Goal: Information Seeking & Learning: Learn about a topic

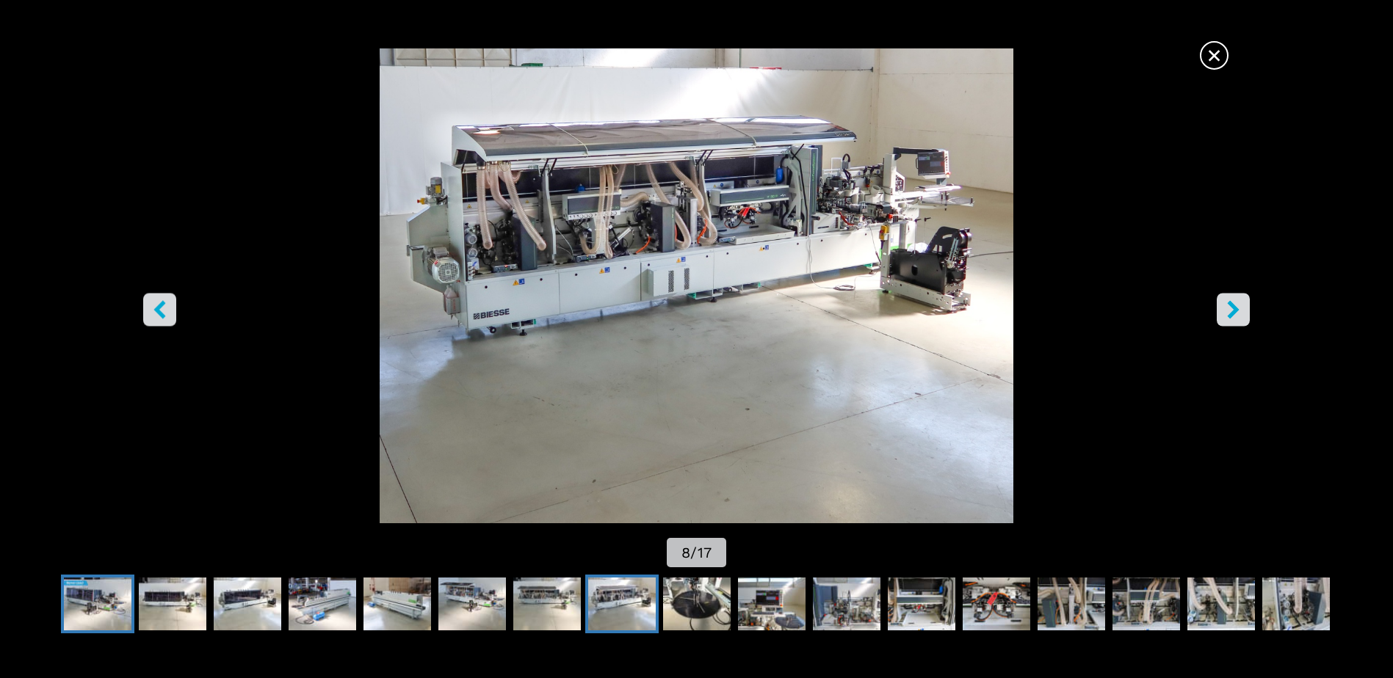
click at [74, 597] on img "Go to Slide 1" at bounding box center [98, 604] width 68 height 53
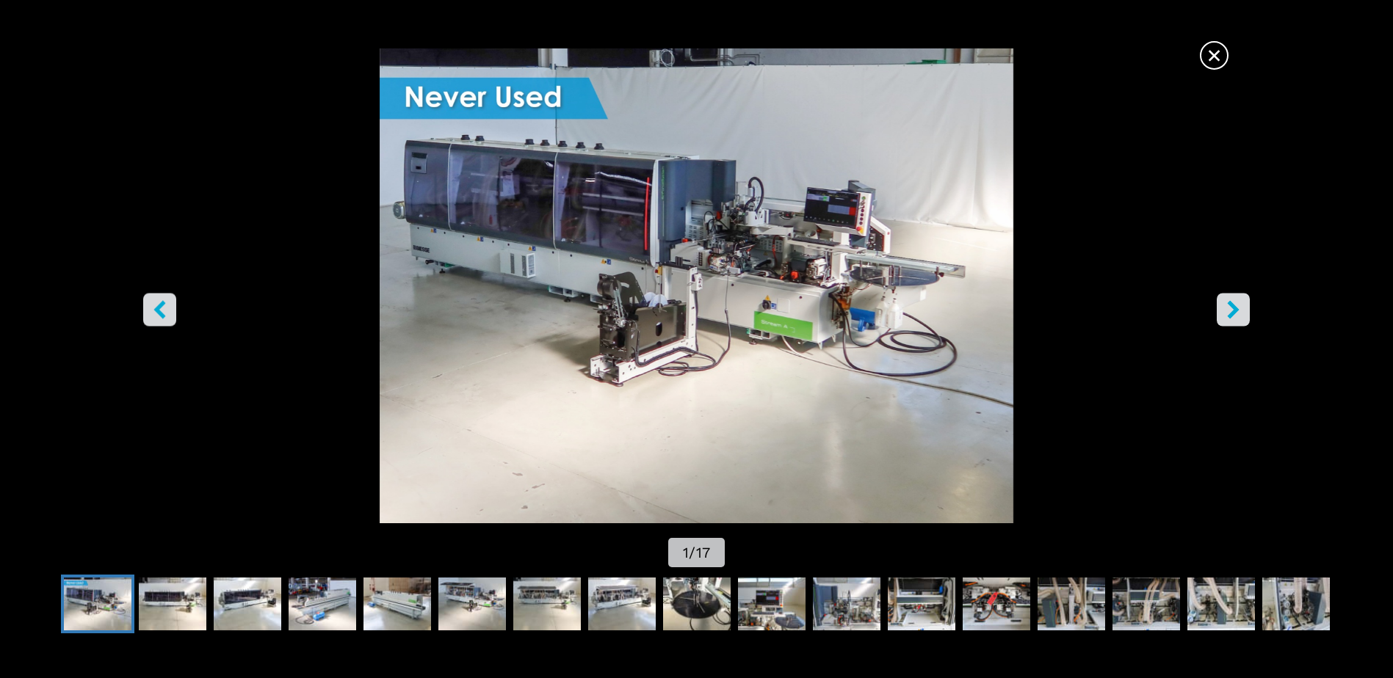
click at [1235, 309] on icon "right-button" at bounding box center [1233, 310] width 12 height 18
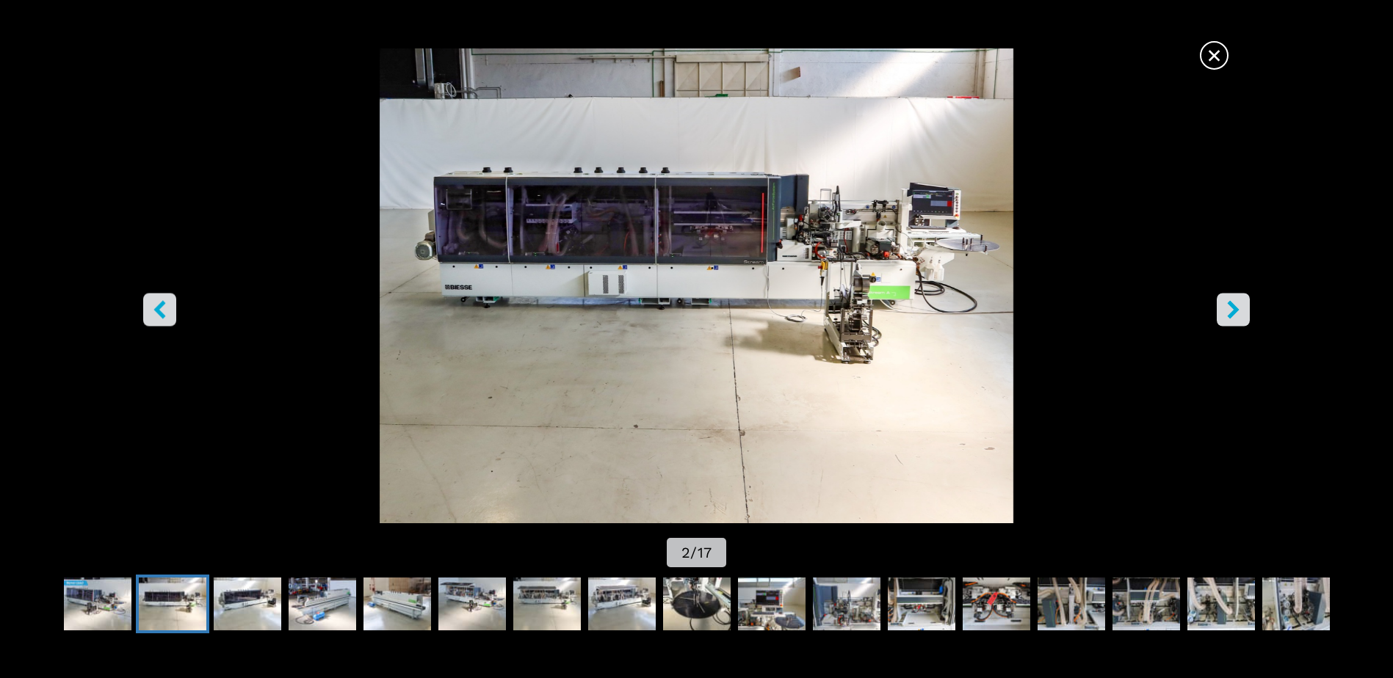
click at [1235, 309] on icon "right-button" at bounding box center [1233, 310] width 12 height 18
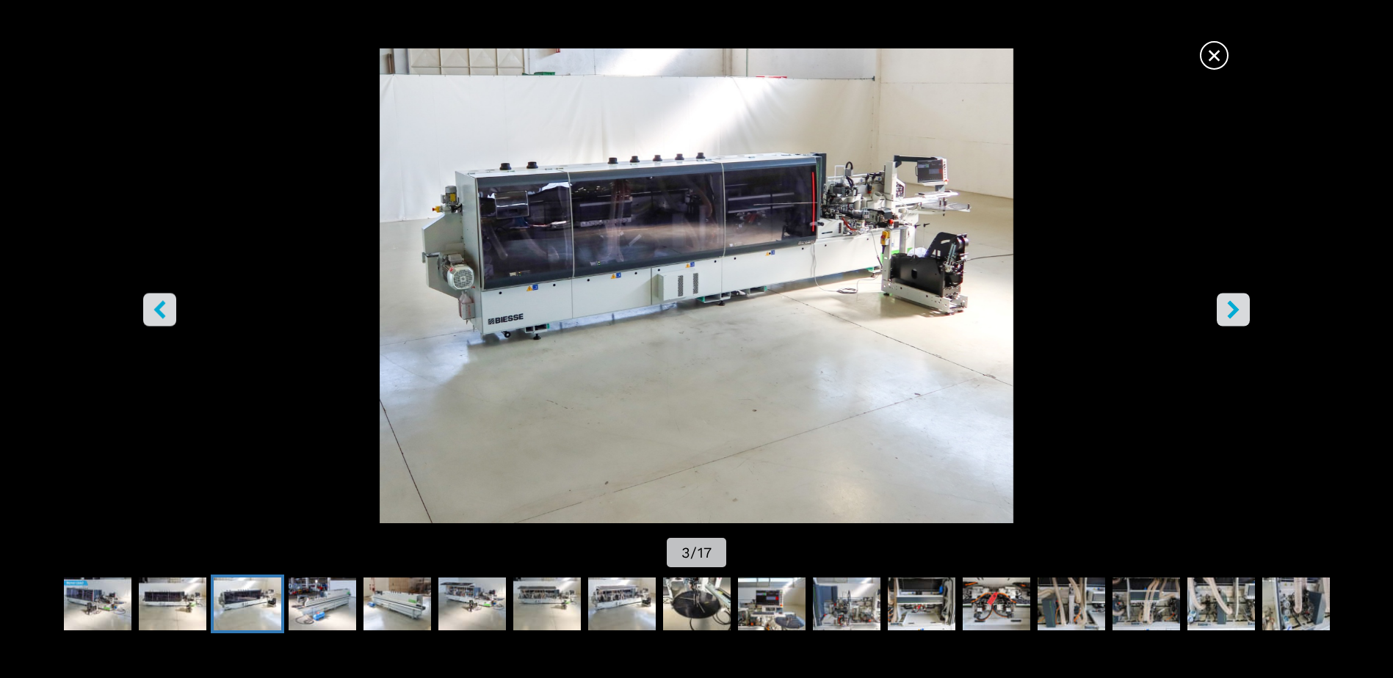
click at [1235, 309] on icon "right-button" at bounding box center [1233, 310] width 12 height 18
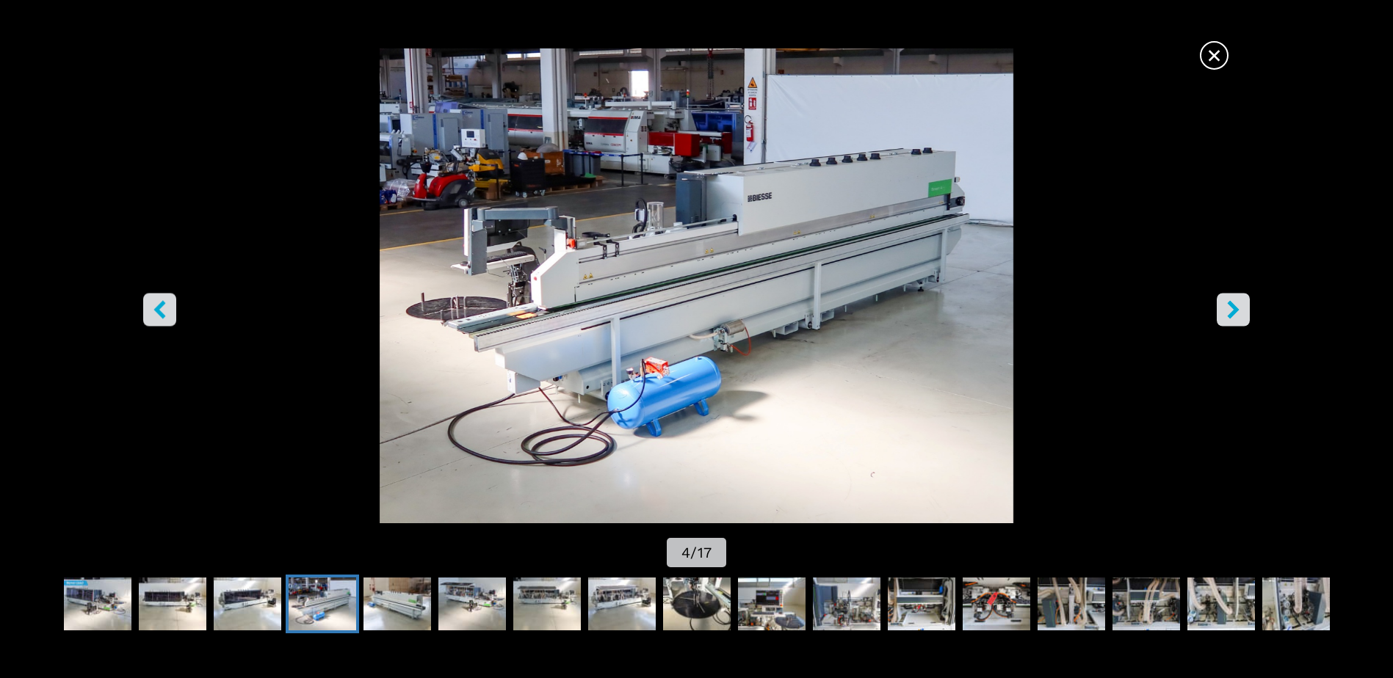
click at [1235, 309] on icon "right-button" at bounding box center [1233, 310] width 12 height 18
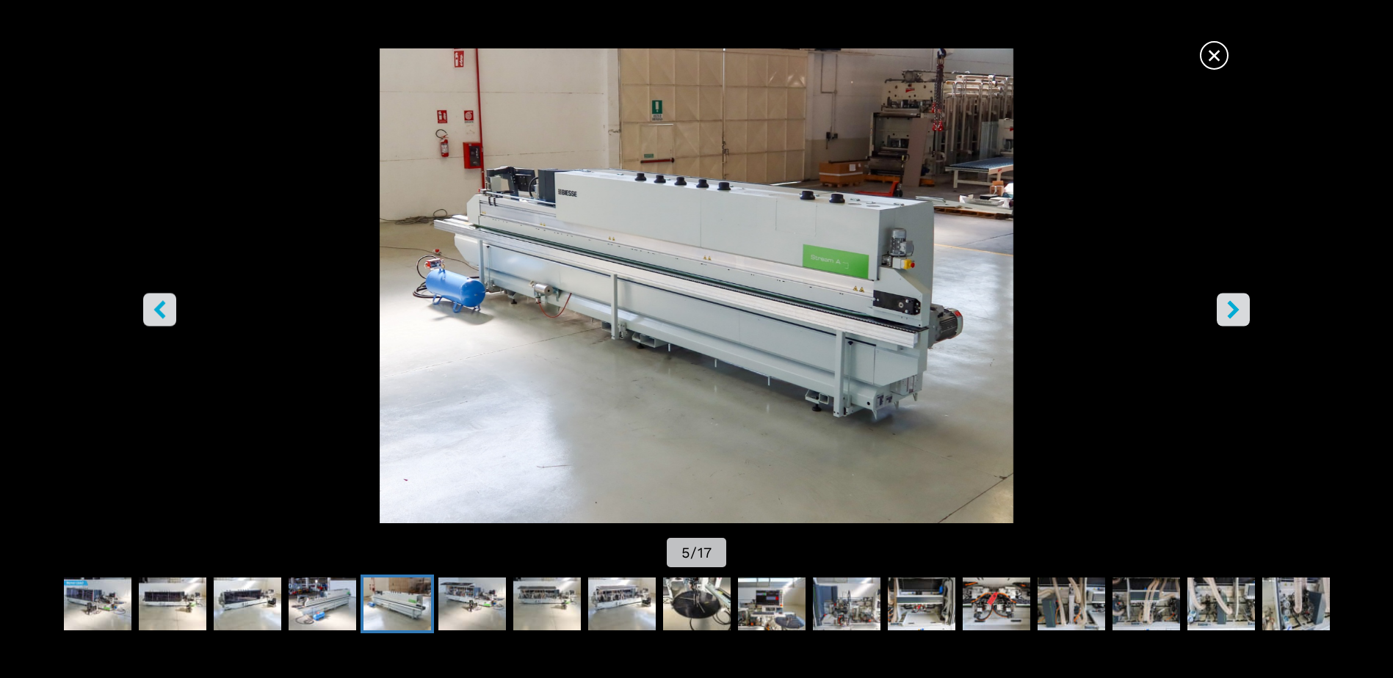
click at [1235, 309] on icon "right-button" at bounding box center [1233, 310] width 12 height 18
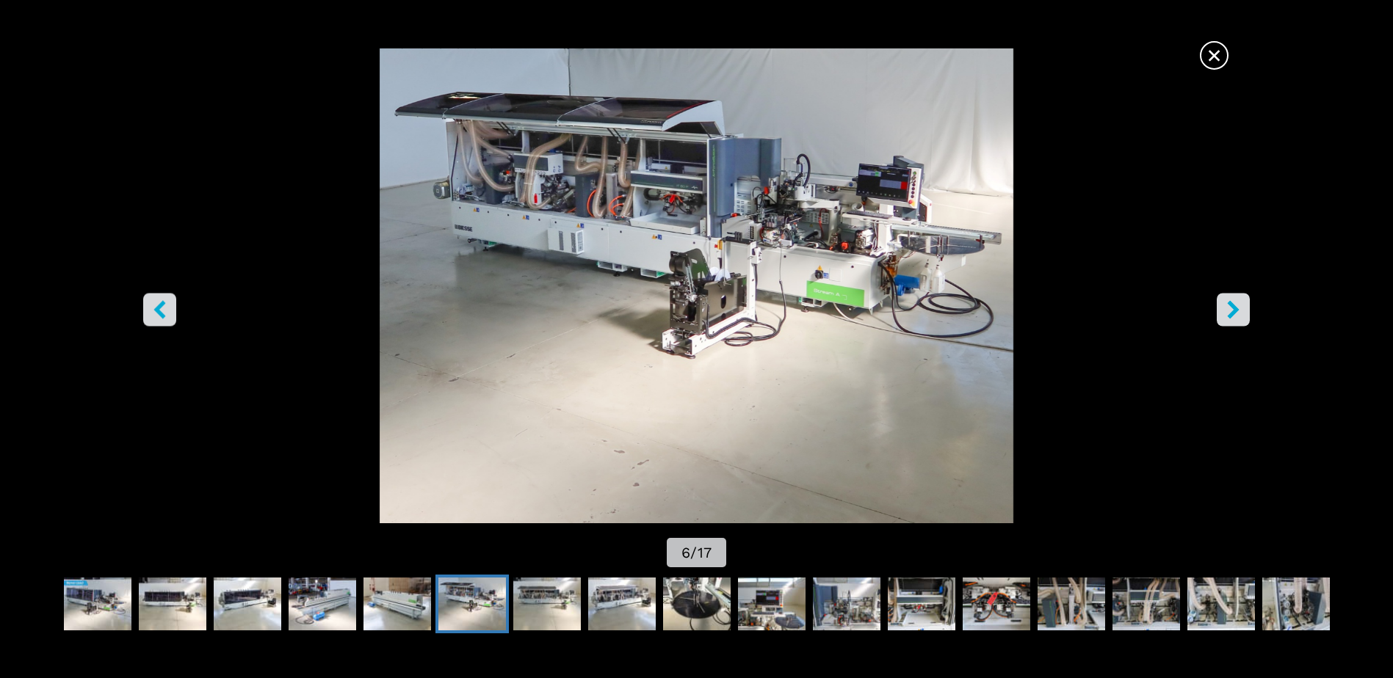
click at [1235, 309] on icon "right-button" at bounding box center [1233, 310] width 12 height 18
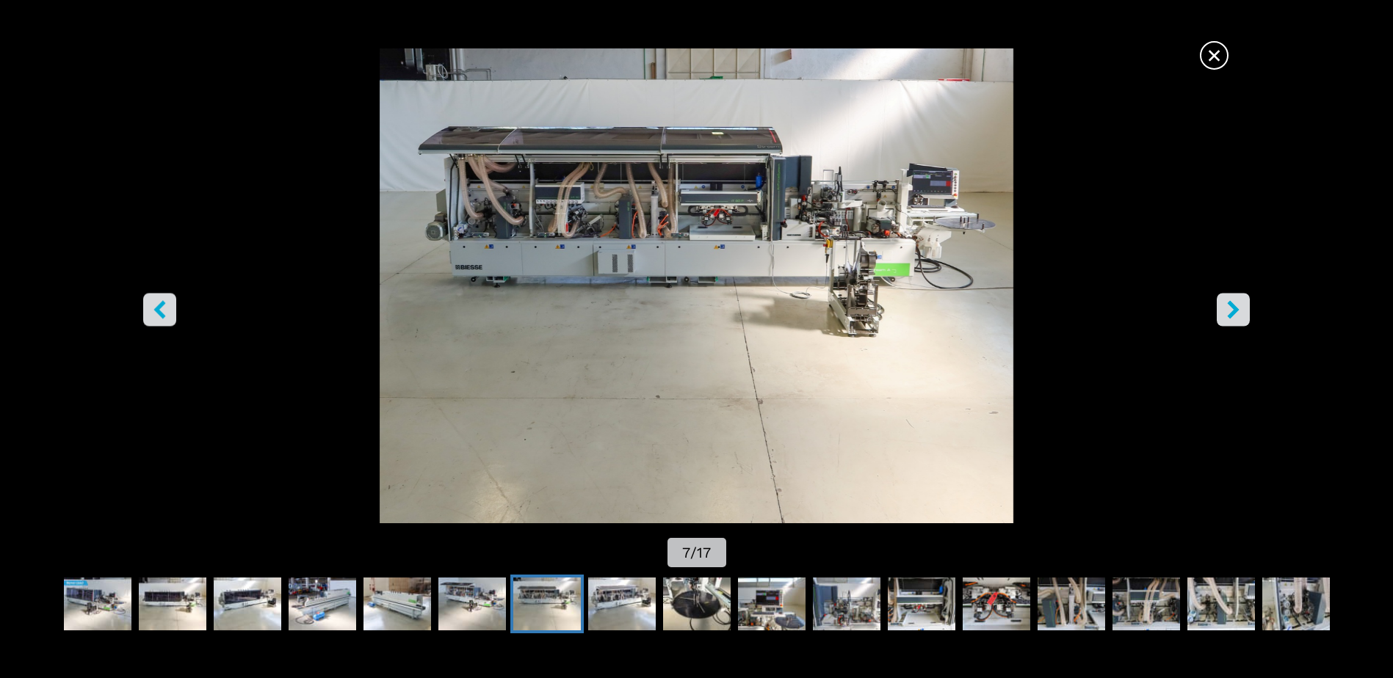
click at [1235, 309] on icon "right-button" at bounding box center [1233, 310] width 12 height 18
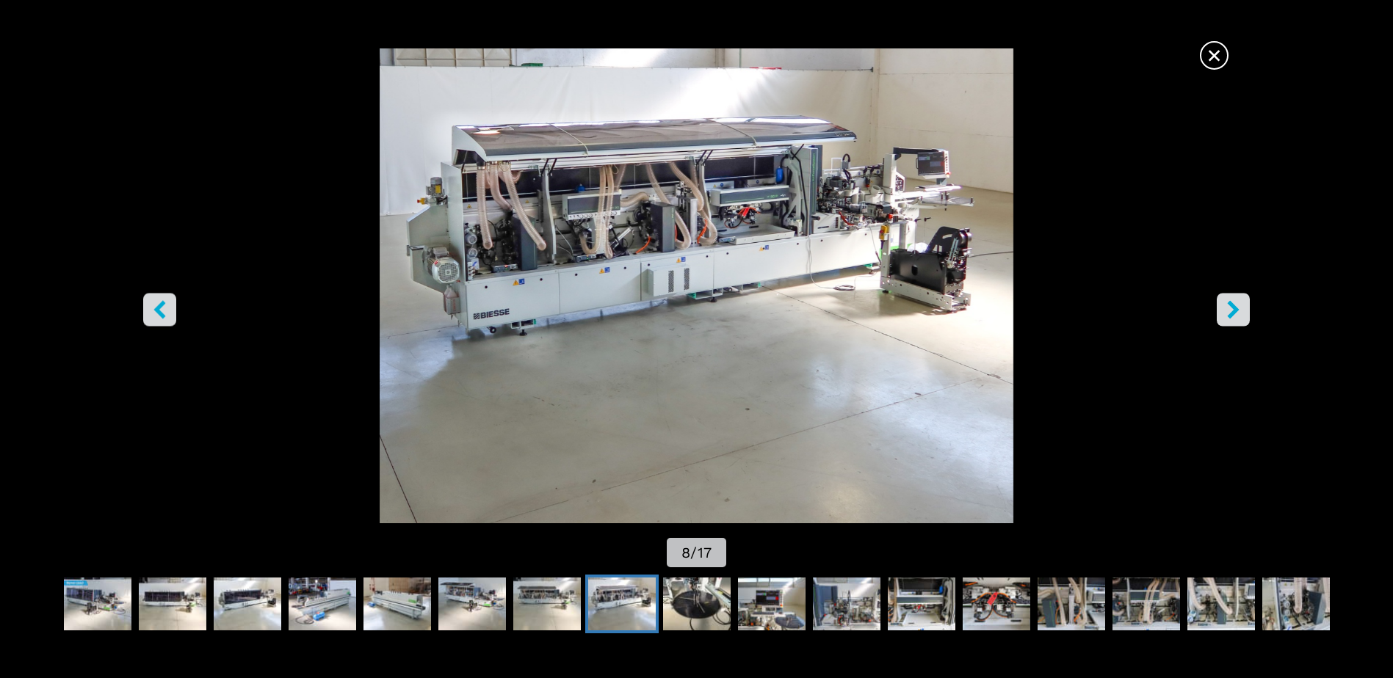
click at [1235, 309] on icon "right-button" at bounding box center [1233, 310] width 12 height 18
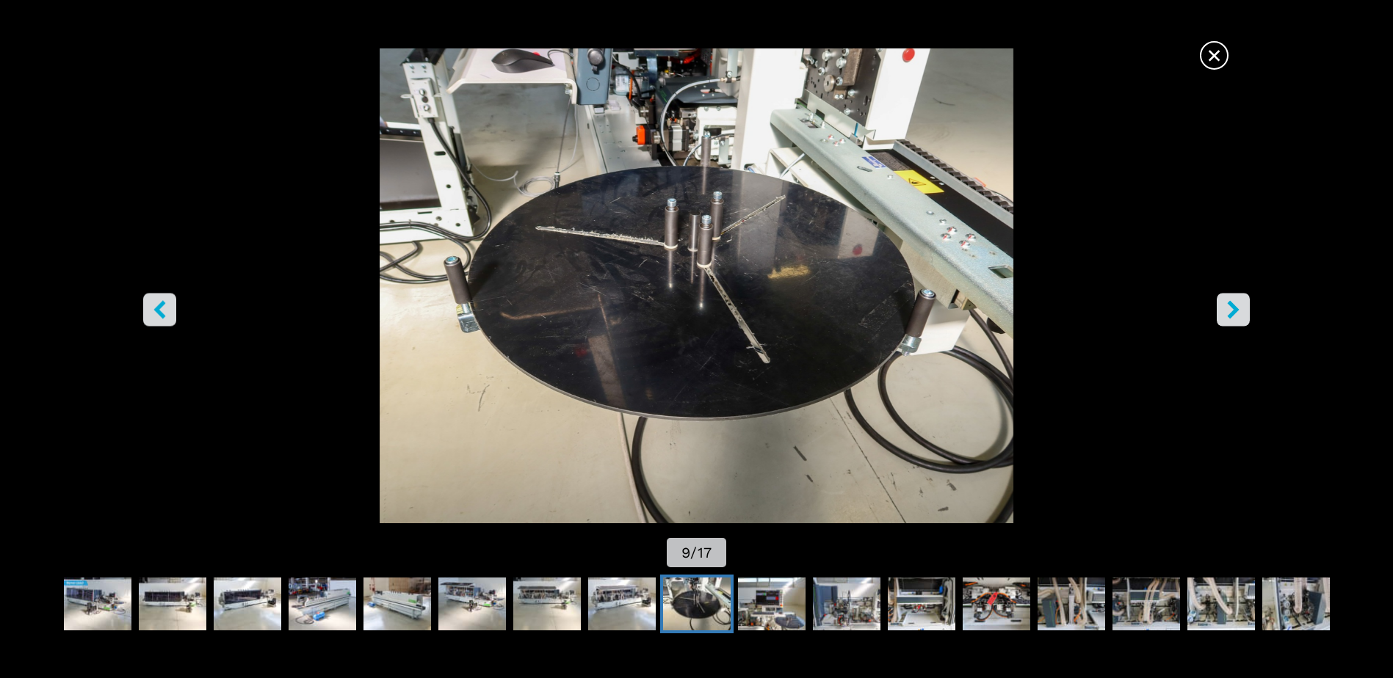
click at [1235, 309] on icon "right-button" at bounding box center [1233, 310] width 12 height 18
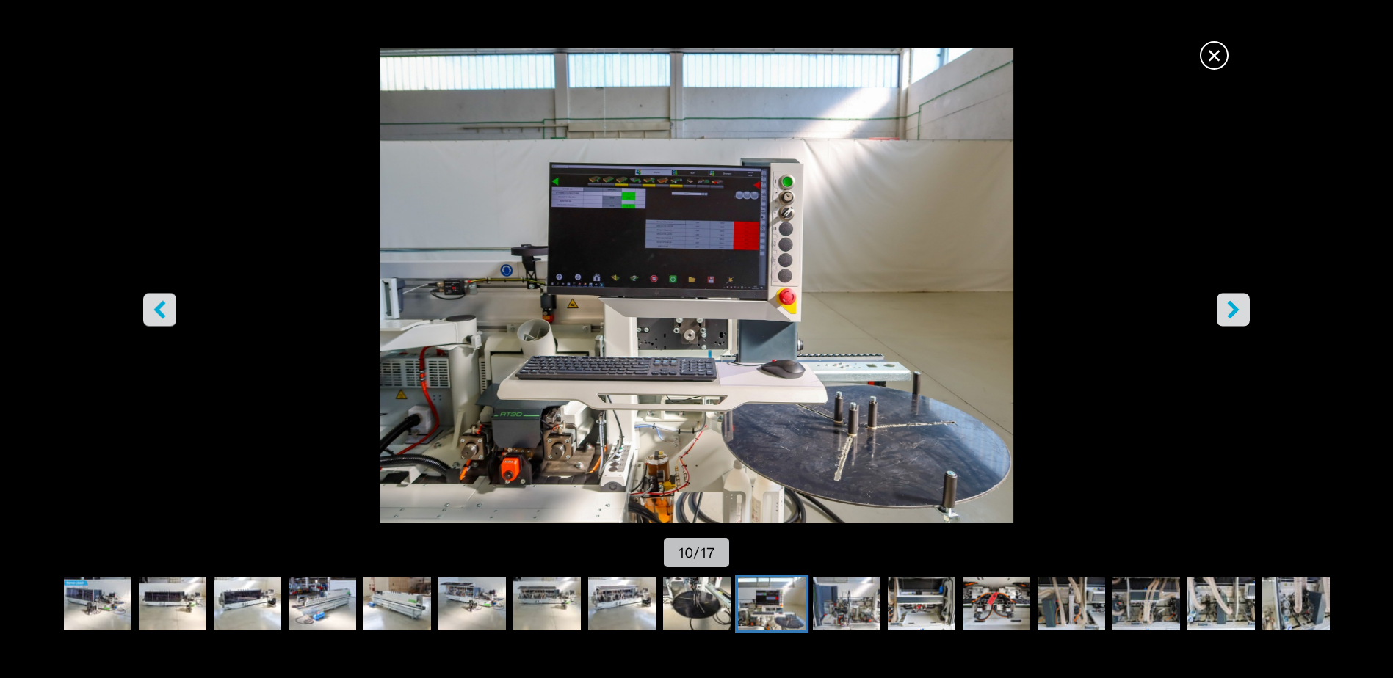
click at [1235, 309] on icon "right-button" at bounding box center [1233, 310] width 12 height 18
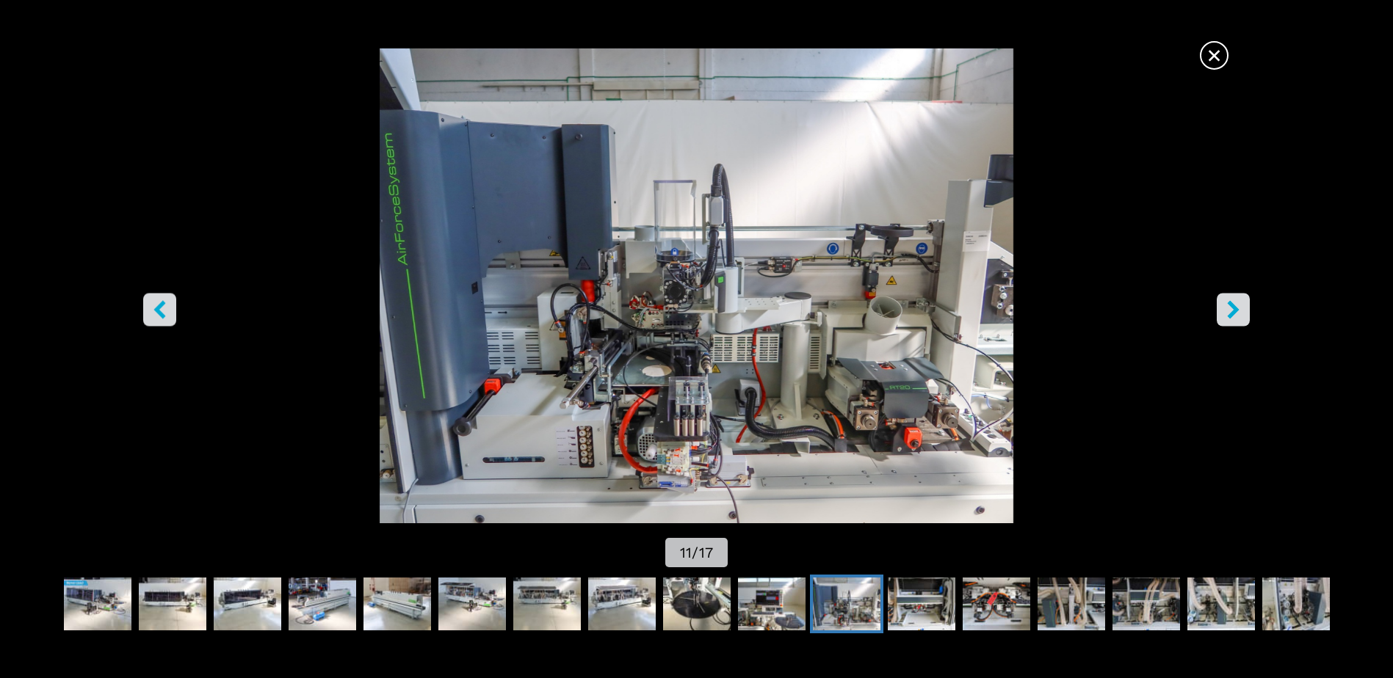
click at [1235, 309] on icon "right-button" at bounding box center [1233, 310] width 12 height 18
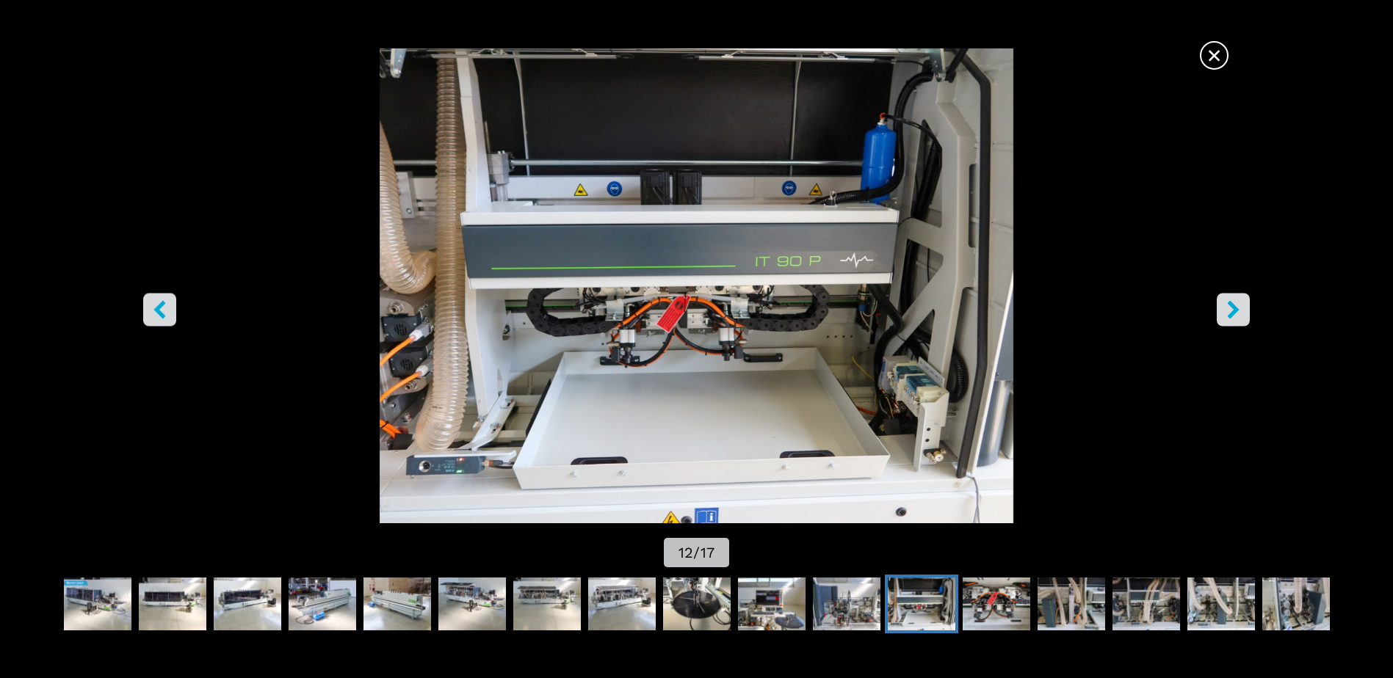
click at [1235, 309] on icon "right-button" at bounding box center [1233, 310] width 12 height 18
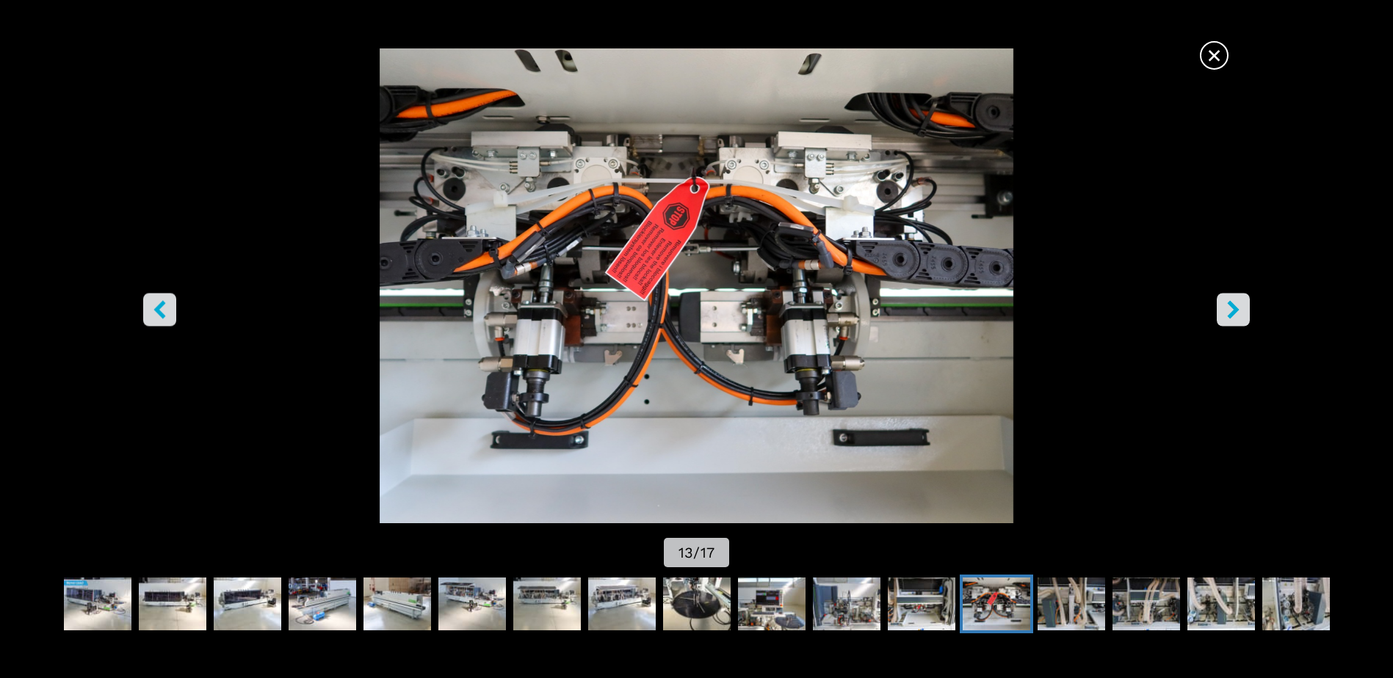
click at [1235, 309] on icon "right-button" at bounding box center [1233, 310] width 12 height 18
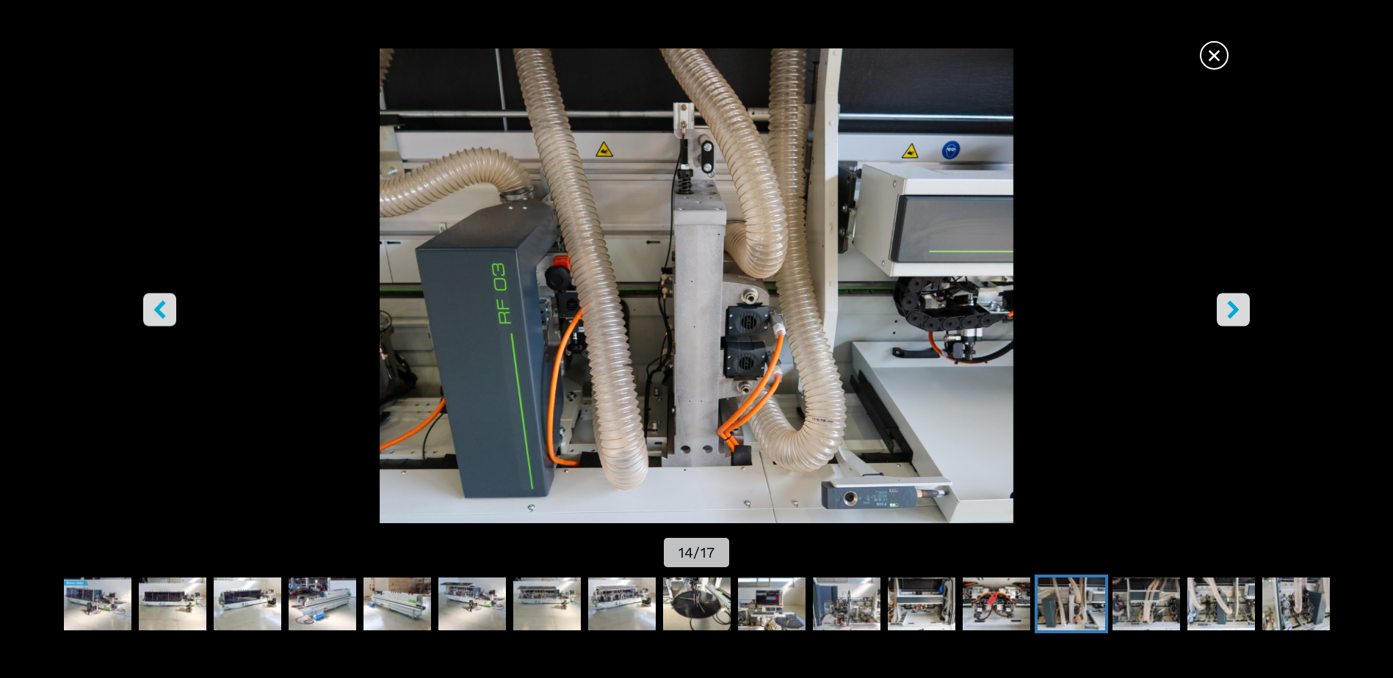
click at [1235, 309] on icon "right-button" at bounding box center [1233, 310] width 12 height 18
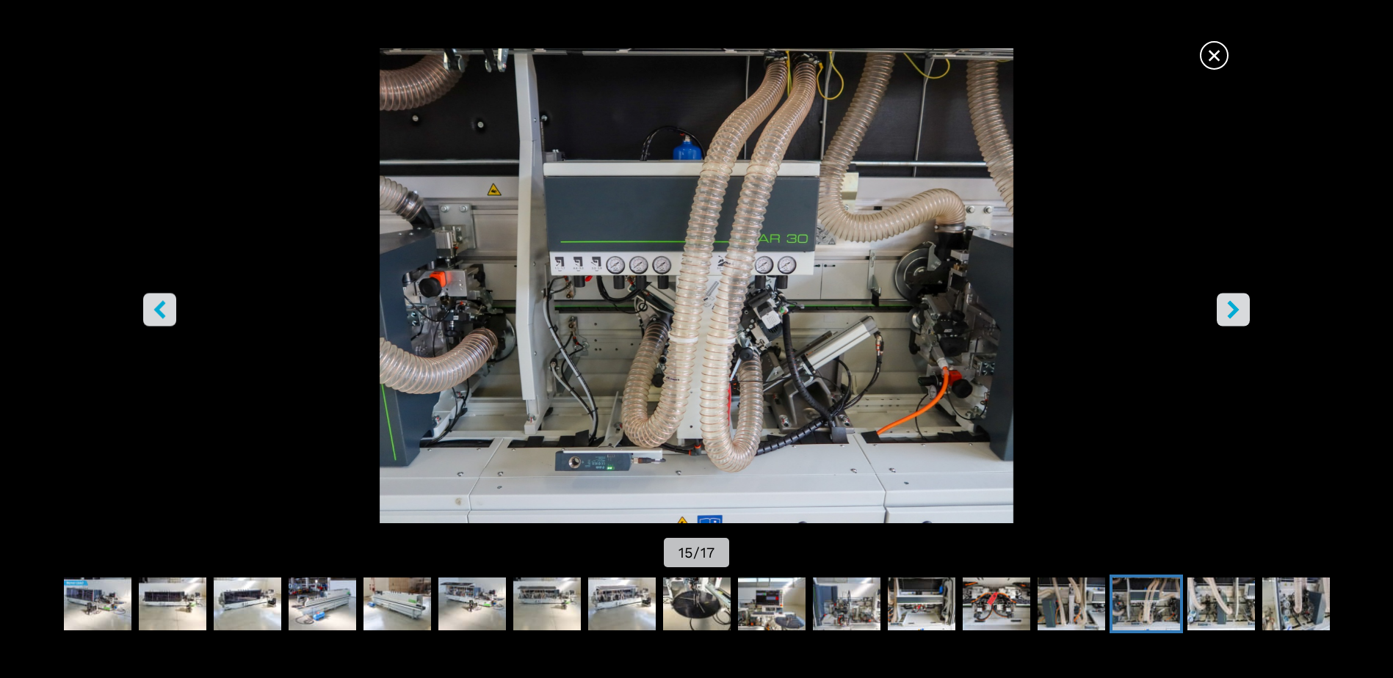
click at [1235, 309] on icon "right-button" at bounding box center [1233, 310] width 12 height 18
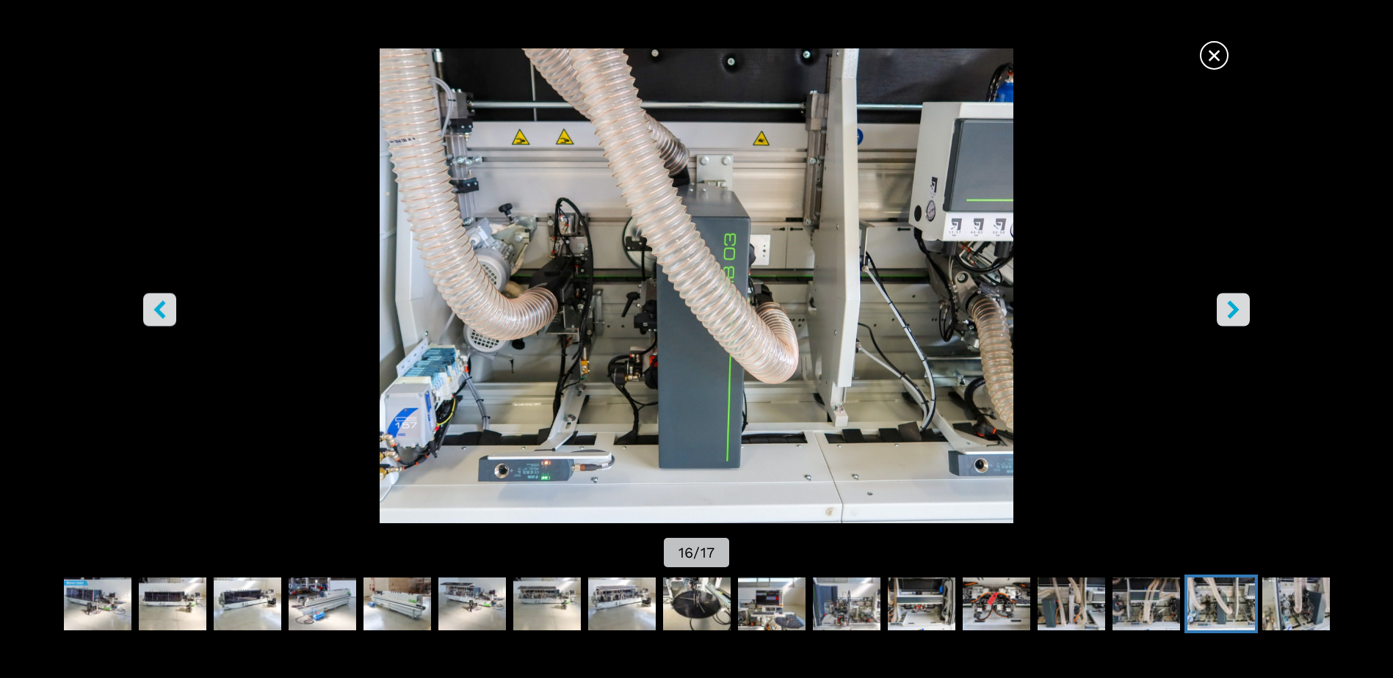
click at [1235, 309] on icon "right-button" at bounding box center [1233, 310] width 12 height 18
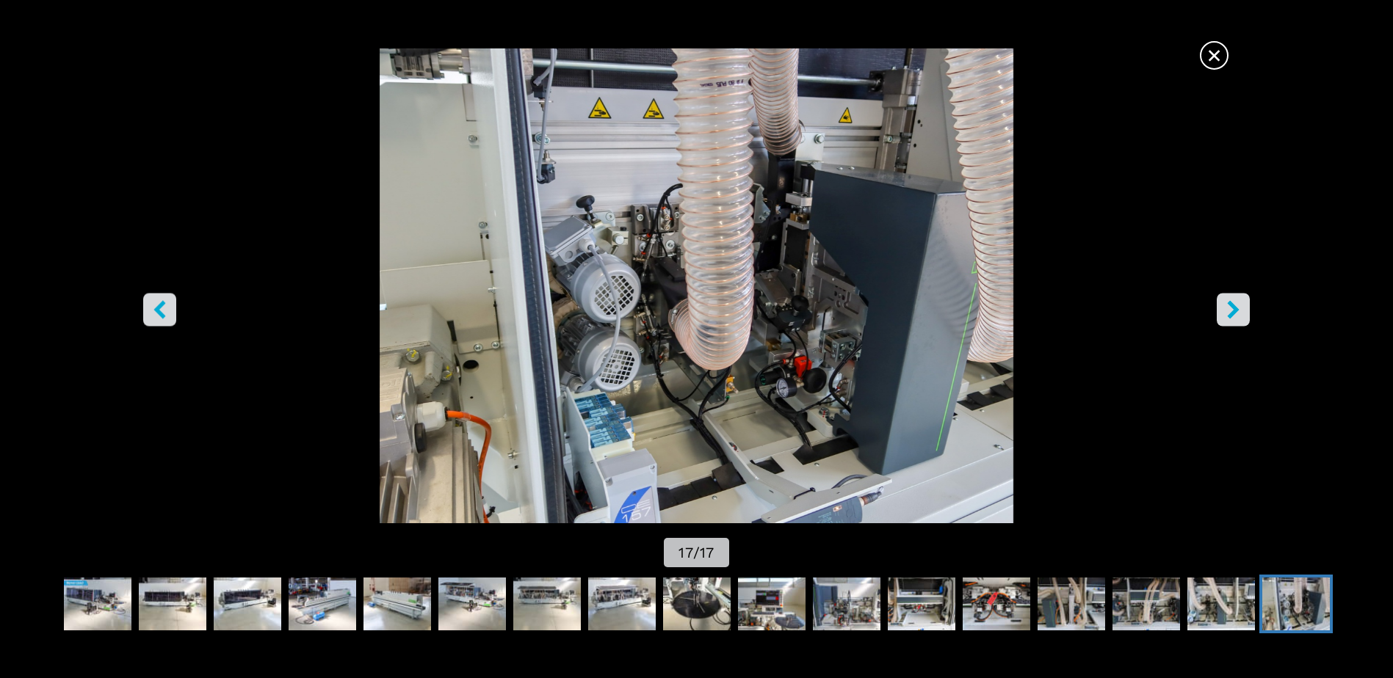
click at [1235, 309] on icon "right-button" at bounding box center [1233, 310] width 12 height 18
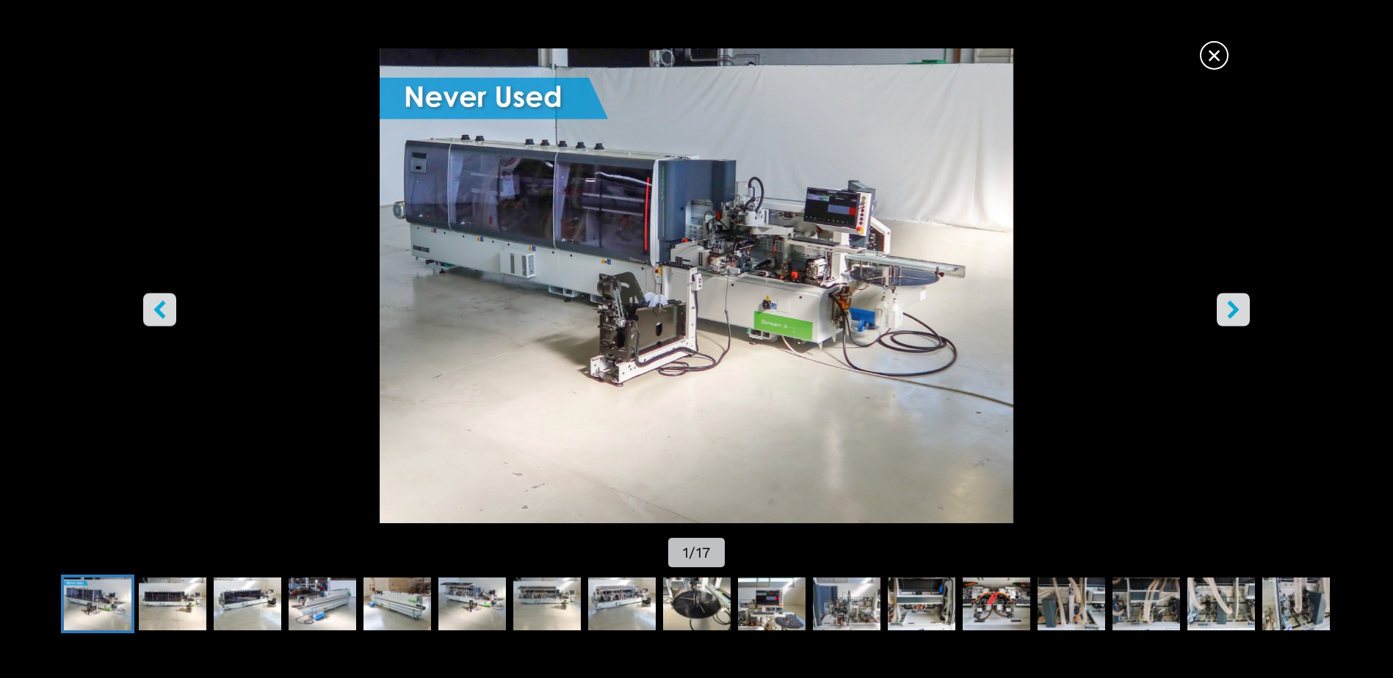
click at [1235, 309] on icon "right-button" at bounding box center [1233, 310] width 12 height 18
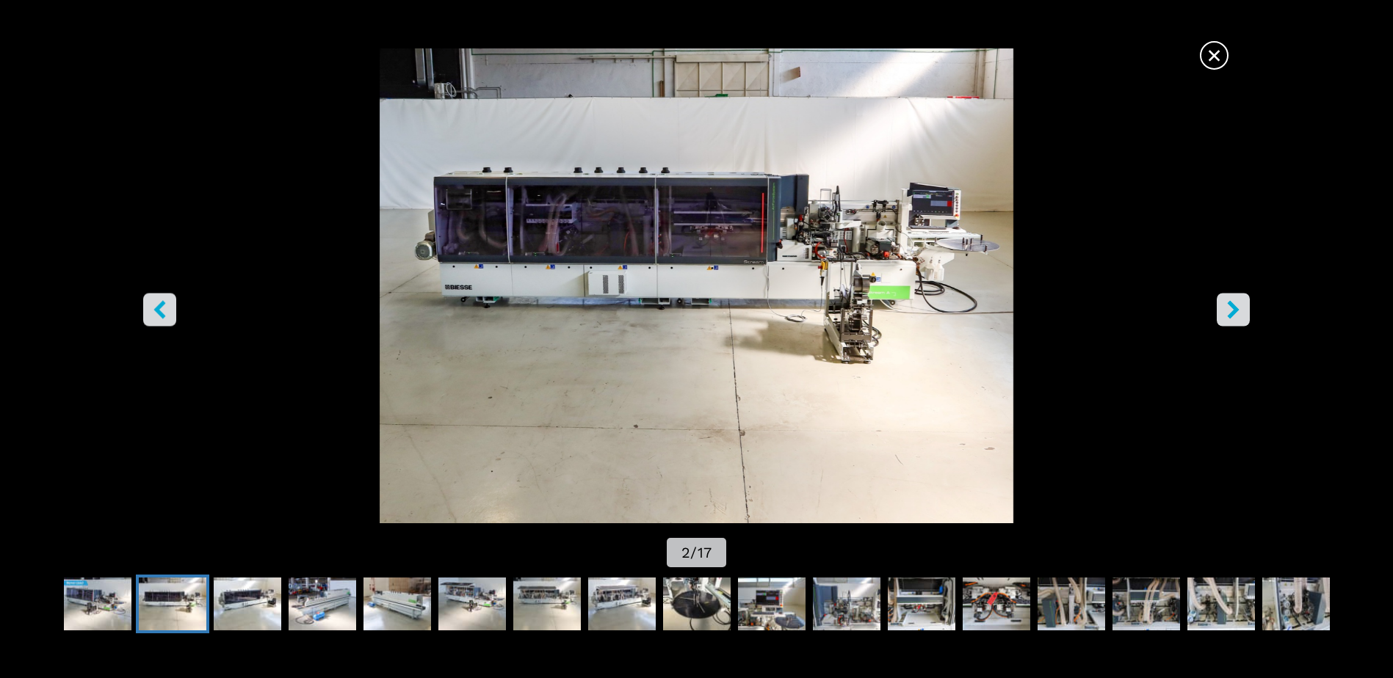
click at [1235, 309] on icon "right-button" at bounding box center [1233, 310] width 12 height 18
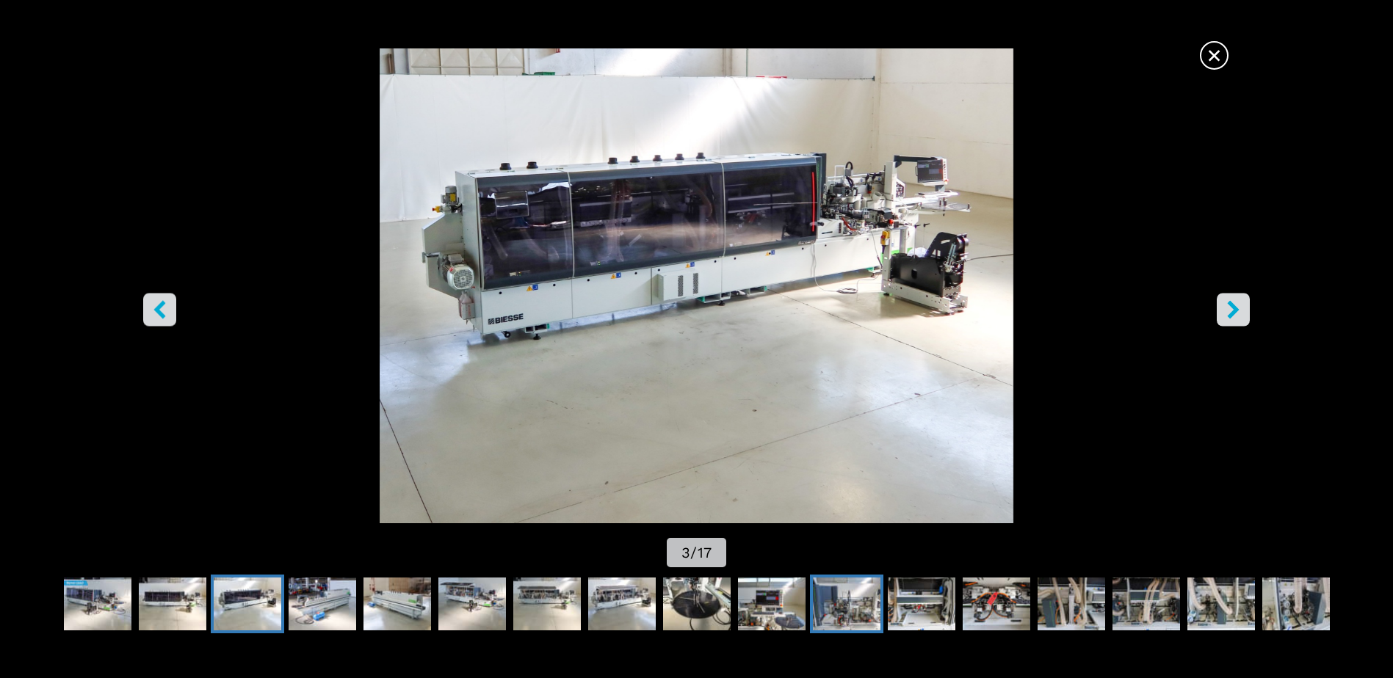
click at [845, 613] on img "Go to Slide 11" at bounding box center [847, 604] width 68 height 53
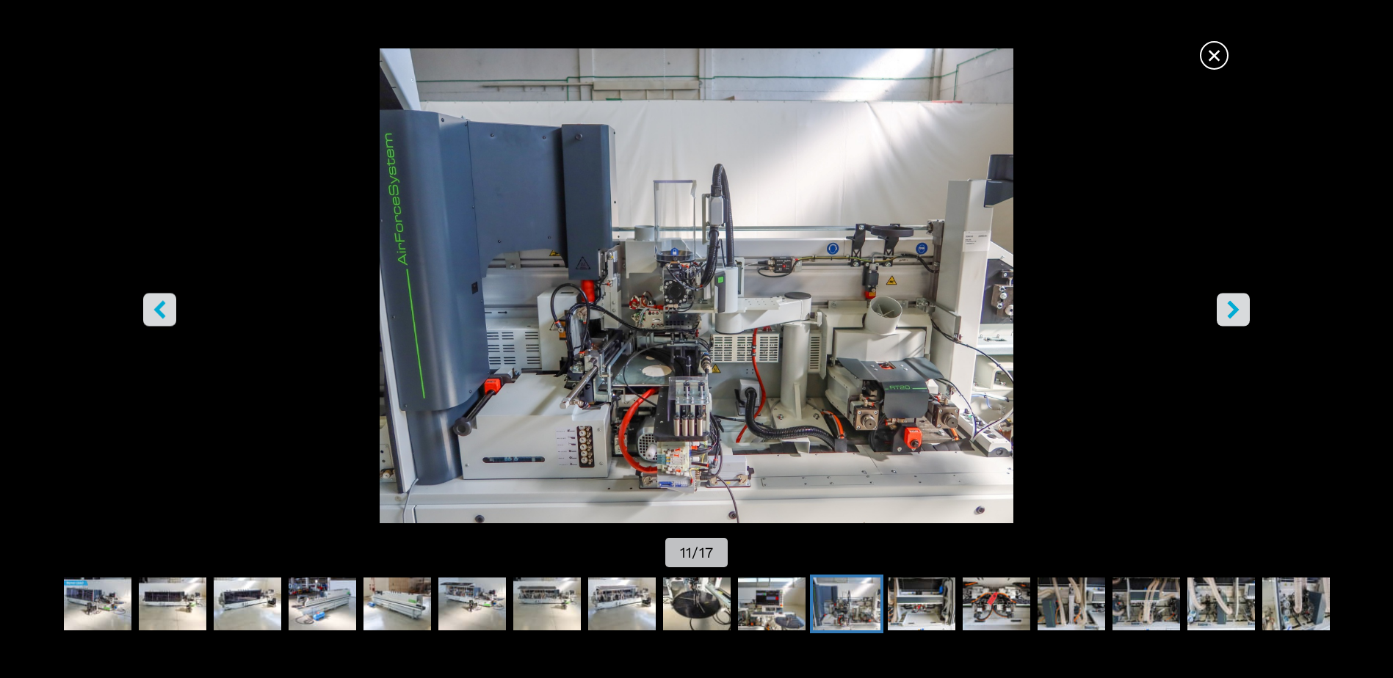
click at [875, 295] on img "Go to Slide 11" at bounding box center [696, 285] width 1253 height 475
click at [1217, 52] on span "×" at bounding box center [1214, 53] width 26 height 26
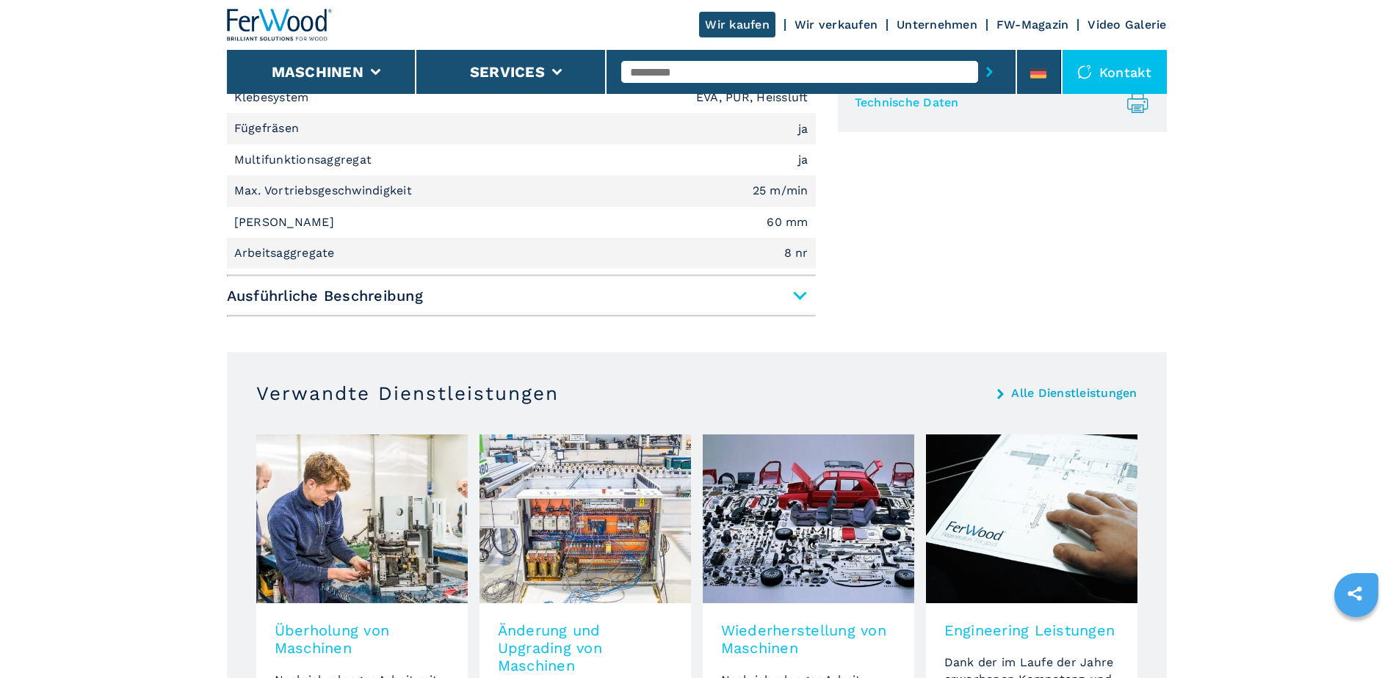
scroll to position [734, 0]
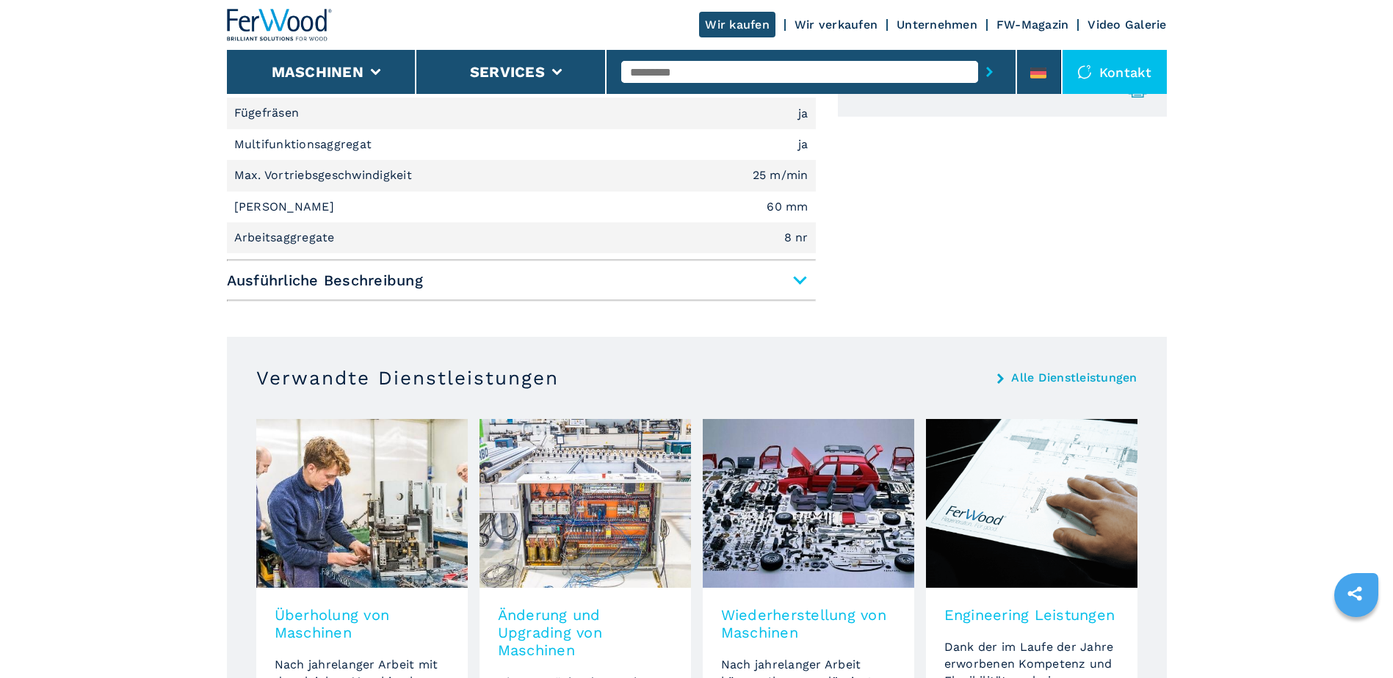
click at [794, 284] on span "Ausführliche Beschreibung" at bounding box center [521, 280] width 589 height 26
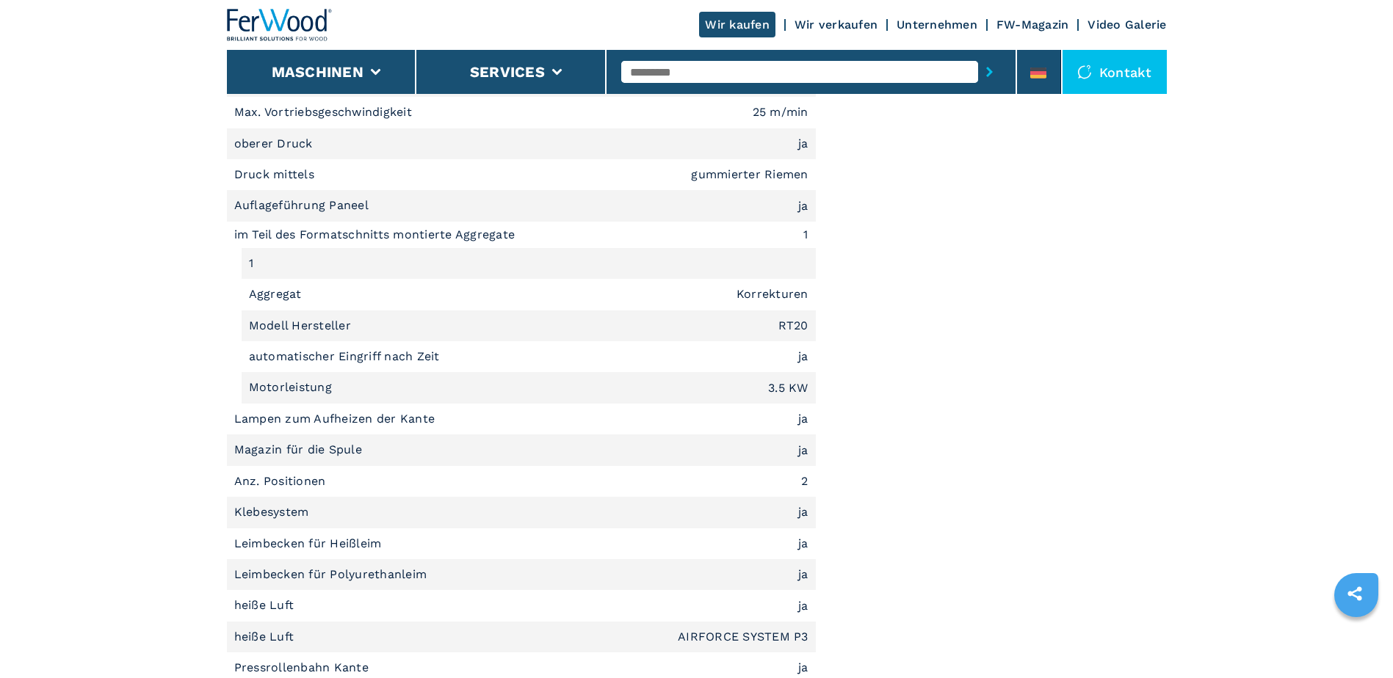
scroll to position [1175, 0]
